Goal: Transaction & Acquisition: Purchase product/service

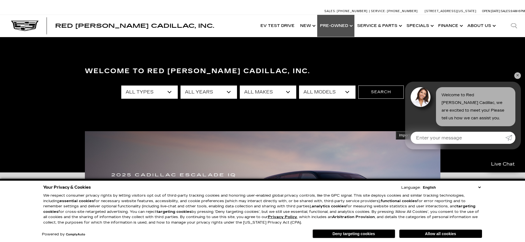
click at [343, 26] on link "Show Pre-Owned" at bounding box center [335, 26] width 37 height 22
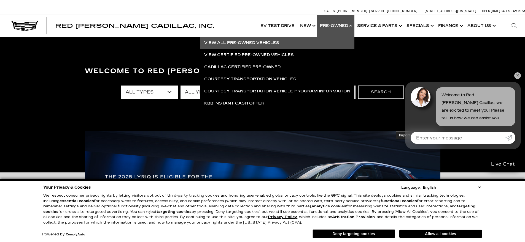
click at [258, 42] on link "View All Pre-Owned Vehicles" at bounding box center [277, 43] width 154 height 12
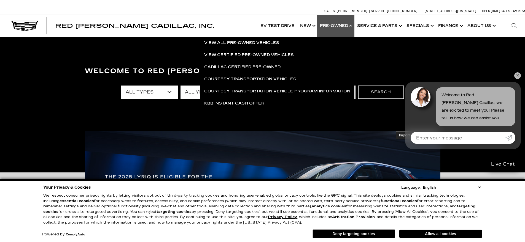
click at [419, 76] on link "✕" at bounding box center [517, 75] width 7 height 7
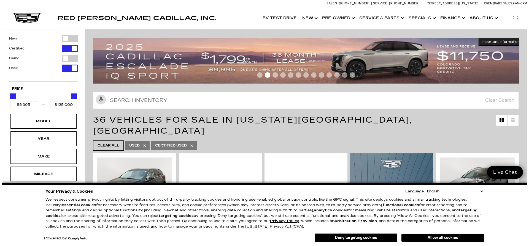
scroll to position [55, 0]
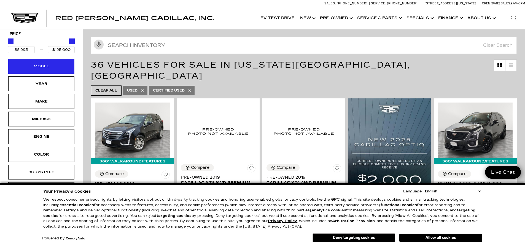
click at [46, 66] on div "Model" at bounding box center [42, 66] width 28 height 6
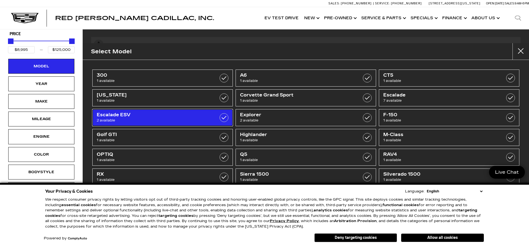
click at [175, 118] on span "2 available" at bounding box center [153, 121] width 112 height 6
type input "$60,000"
type input "$72,500"
checkbox input "true"
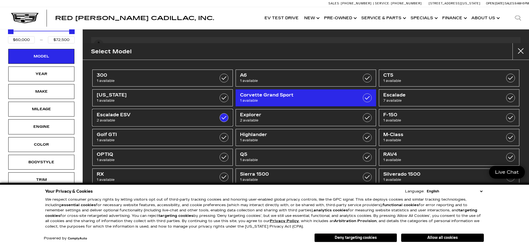
scroll to position [45, 0]
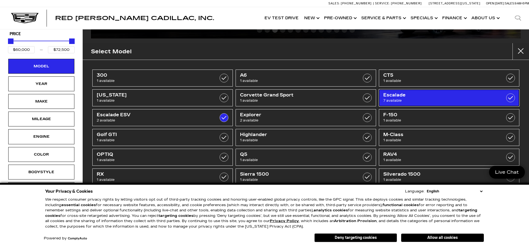
click at [393, 93] on span "Escalade" at bounding box center [439, 96] width 112 height 6
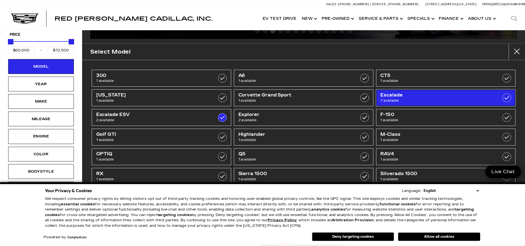
scroll to position [0, 0]
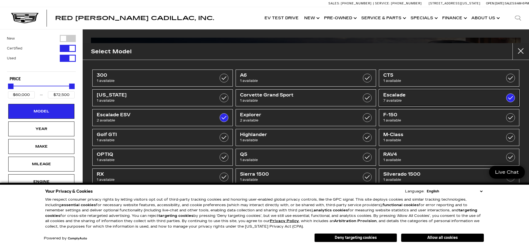
type input "$125,000"
checkbox input "true"
click at [381, 241] on button "Deny targeting cookies" at bounding box center [355, 238] width 83 height 9
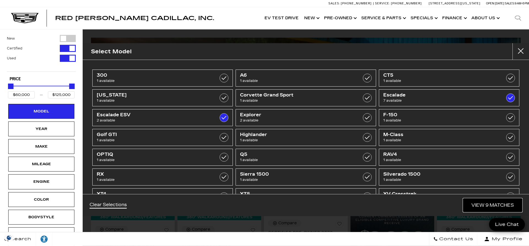
click at [483, 203] on link "View 9 Matches" at bounding box center [492, 205] width 59 height 13
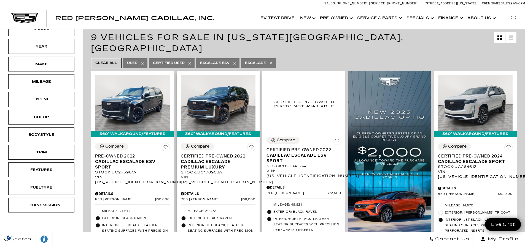
scroll to position [110, 0]
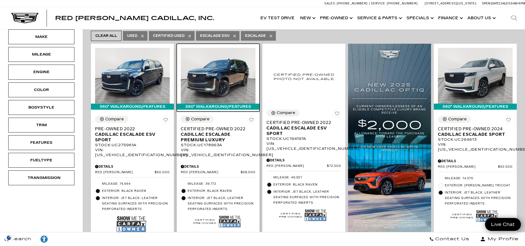
click at [223, 72] on img at bounding box center [218, 76] width 75 height 56
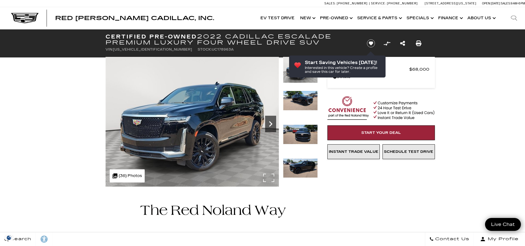
scroll to position [55, 0]
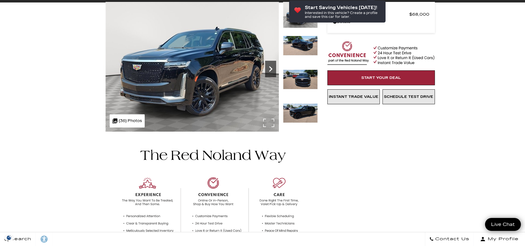
click at [271, 69] on icon "Next" at bounding box center [270, 69] width 3 height 6
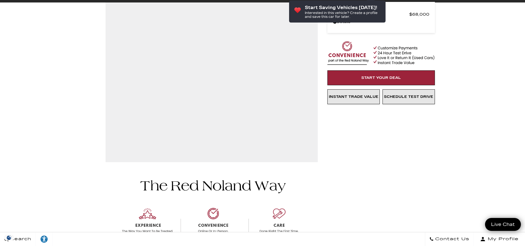
click at [0, 0] on icon "Next" at bounding box center [0, 0] width 0 height 0
